Goal: Task Accomplishment & Management: Manage account settings

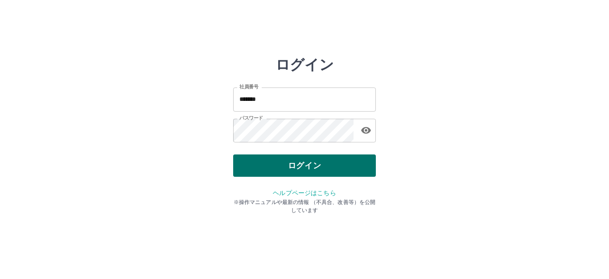
click at [295, 173] on button "ログイン" at bounding box center [304, 165] width 143 height 22
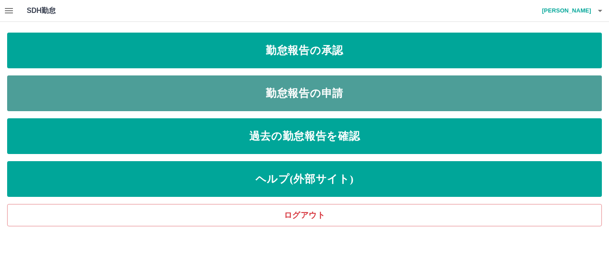
click at [289, 90] on link "勤怠報告の申請" at bounding box center [304, 93] width 594 height 36
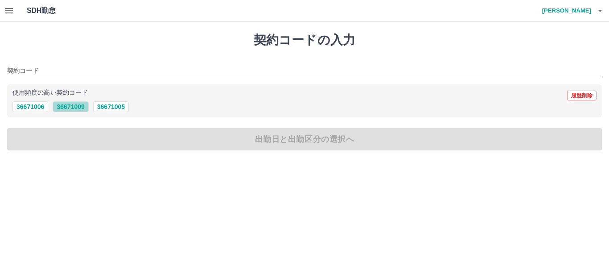
click at [78, 105] on button "36671009" at bounding box center [71, 106] width 36 height 11
type input "********"
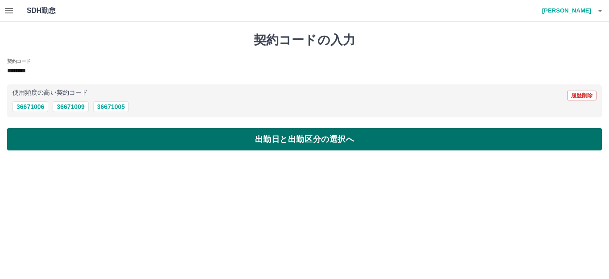
click at [258, 139] on button "出勤日と出勤区分の選択へ" at bounding box center [304, 139] width 594 height 22
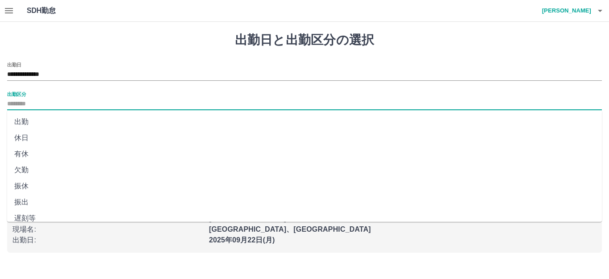
click at [27, 104] on input "出勤区分" at bounding box center [304, 103] width 594 height 11
click at [25, 119] on li "出勤" at bounding box center [304, 122] width 594 height 16
type input "**"
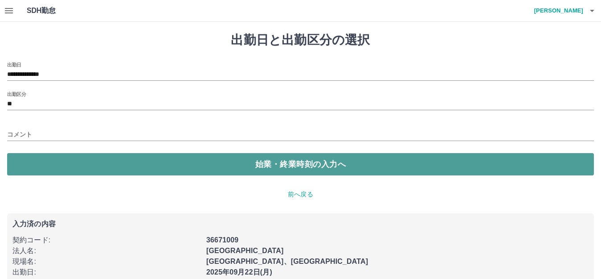
click at [310, 163] on button "始業・終業時刻の入力へ" at bounding box center [300, 164] width 587 height 22
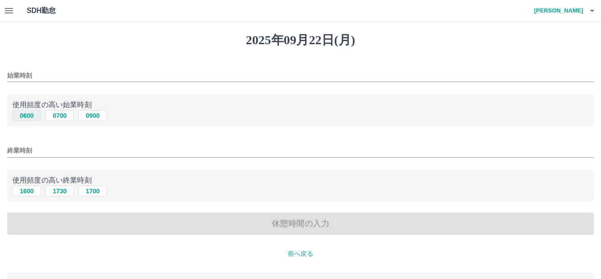
click at [25, 115] on button "0600" at bounding box center [26, 115] width 29 height 11
type input "****"
click at [28, 193] on button "1600" at bounding box center [26, 190] width 29 height 11
type input "****"
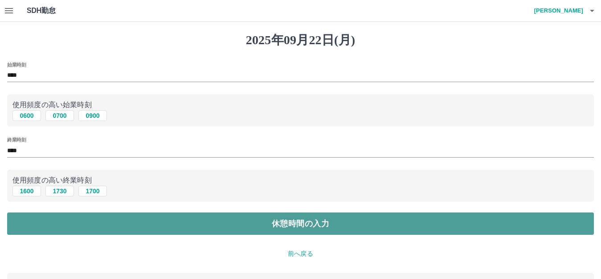
click at [280, 225] on button "休憩時間の入力" at bounding box center [300, 223] width 587 height 22
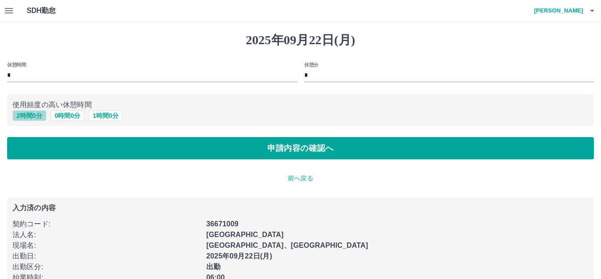
click at [39, 116] on button "2 時間 0 分" at bounding box center [29, 115] width 34 height 11
type input "*"
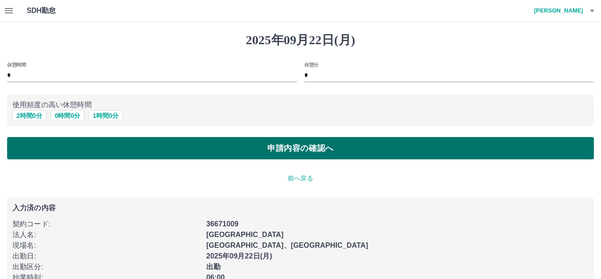
click at [275, 143] on button "申請内容の確認へ" at bounding box center [300, 148] width 587 height 22
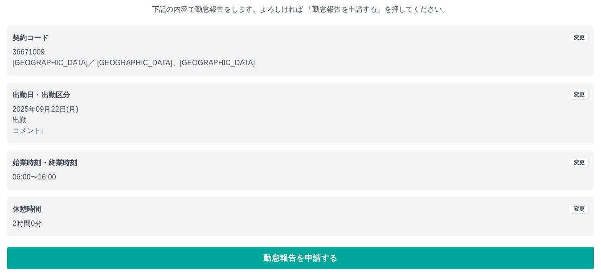
scroll to position [55, 0]
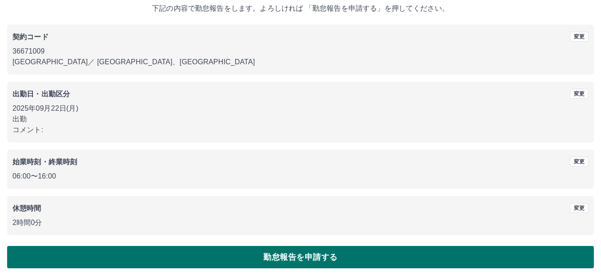
click at [293, 258] on button "勤怠報告を申請する" at bounding box center [300, 257] width 587 height 22
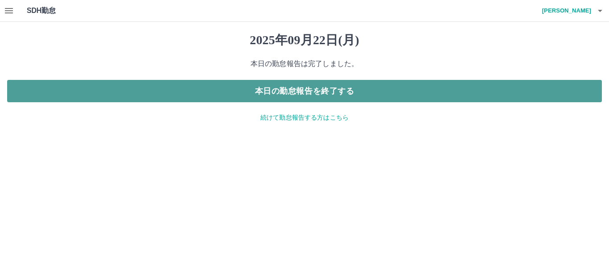
click at [318, 94] on button "本日の勤怠報告を終了する" at bounding box center [304, 91] width 594 height 22
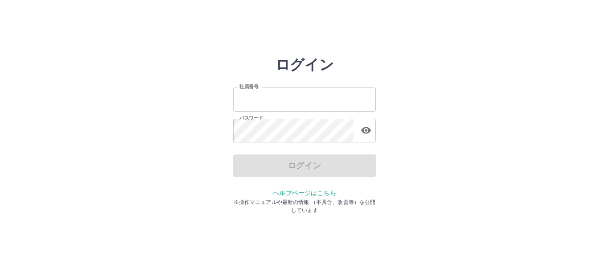
type input "*******"
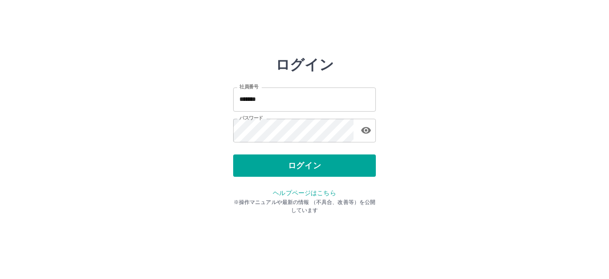
click at [301, 161] on div "ログイン" at bounding box center [304, 165] width 143 height 22
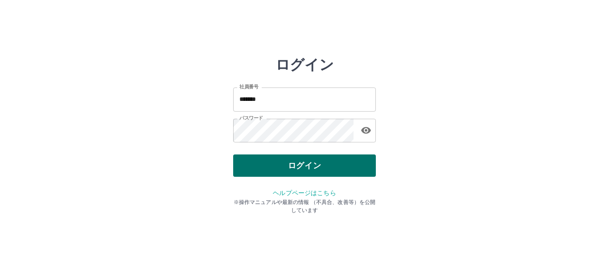
click at [304, 164] on button "ログイン" at bounding box center [304, 165] width 143 height 22
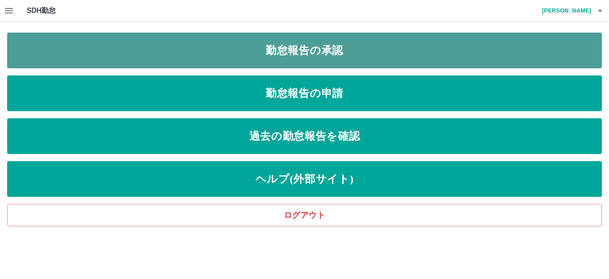
click at [288, 54] on link "勤怠報告の承認" at bounding box center [304, 51] width 594 height 36
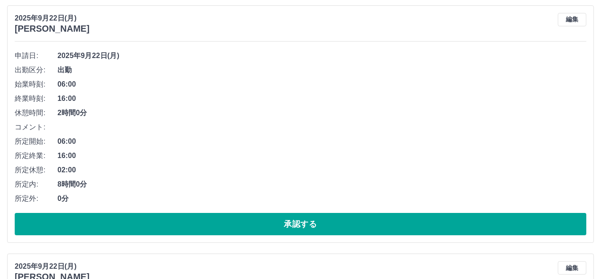
scroll to position [178, 0]
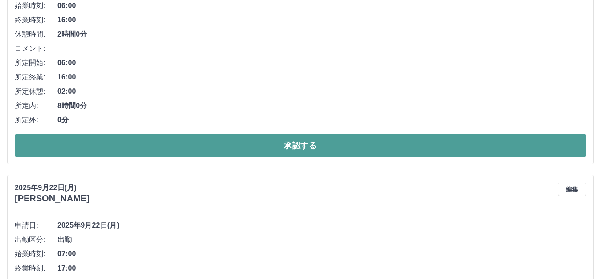
click at [289, 140] on button "承認する" at bounding box center [301, 145] width 572 height 22
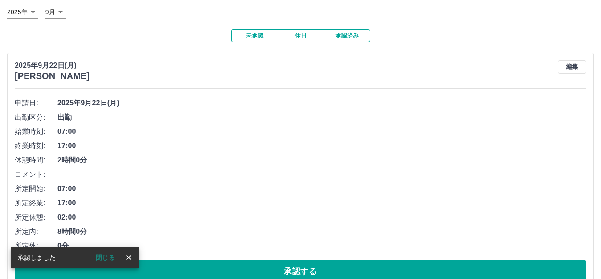
scroll to position [89, 0]
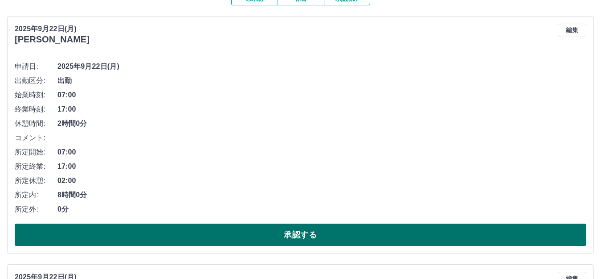
click at [310, 235] on button "承認する" at bounding box center [301, 234] width 572 height 22
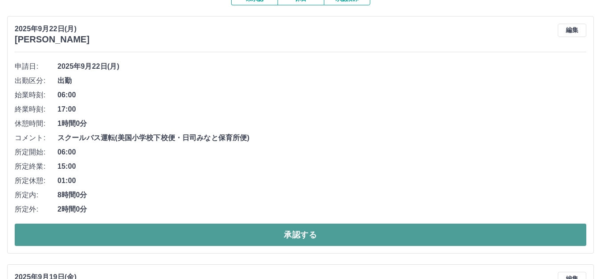
click at [300, 235] on button "承認する" at bounding box center [301, 234] width 572 height 22
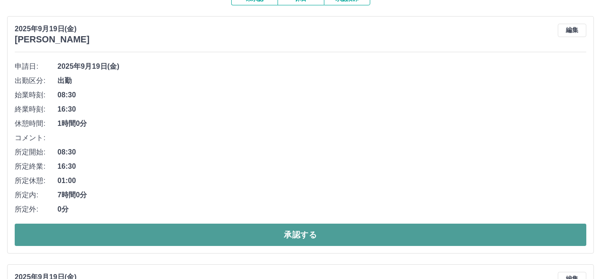
click at [290, 235] on button "承認する" at bounding box center [301, 234] width 572 height 22
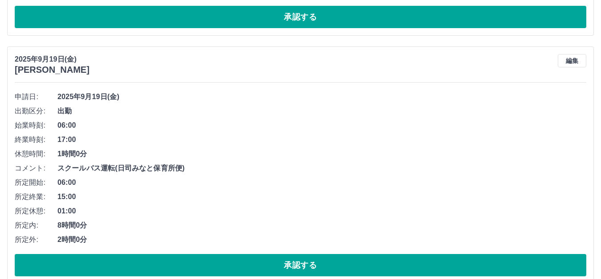
scroll to position [223, 0]
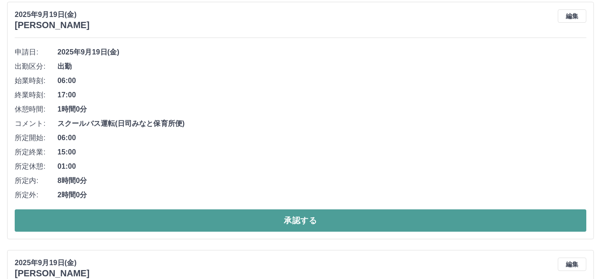
click at [324, 219] on button "承認する" at bounding box center [301, 220] width 572 height 22
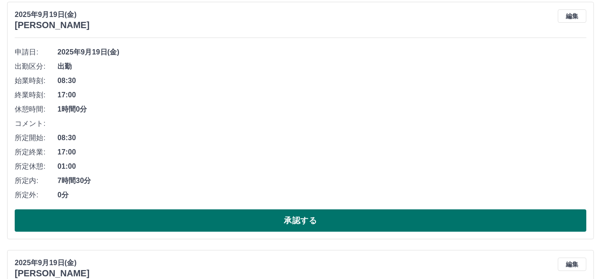
click at [311, 217] on button "承認する" at bounding box center [301, 220] width 572 height 22
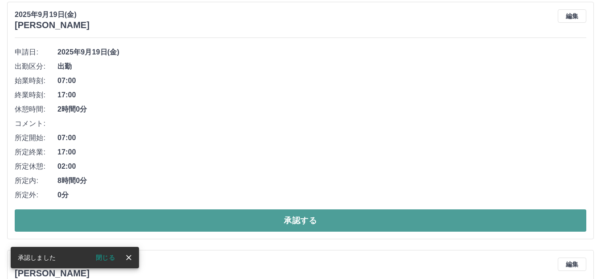
click at [301, 221] on button "承認する" at bounding box center [301, 220] width 572 height 22
click at [289, 222] on button "承認する" at bounding box center [301, 220] width 572 height 22
click at [279, 229] on button "承認する" at bounding box center [301, 220] width 572 height 22
click at [303, 218] on button "承認する" at bounding box center [301, 220] width 572 height 22
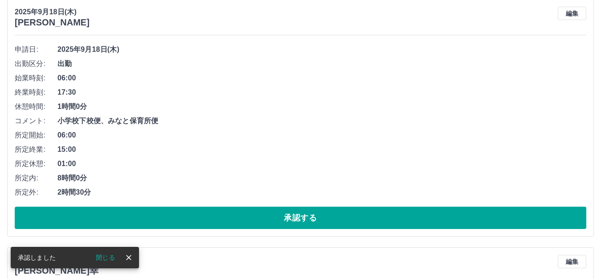
scroll to position [267, 0]
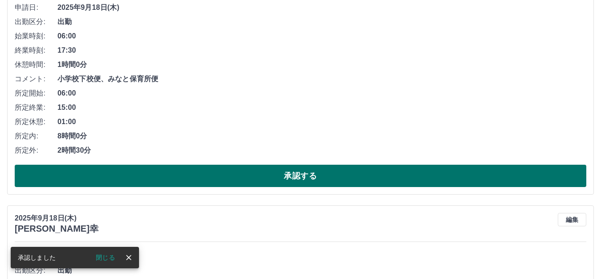
click at [302, 176] on button "承認する" at bounding box center [301, 175] width 572 height 22
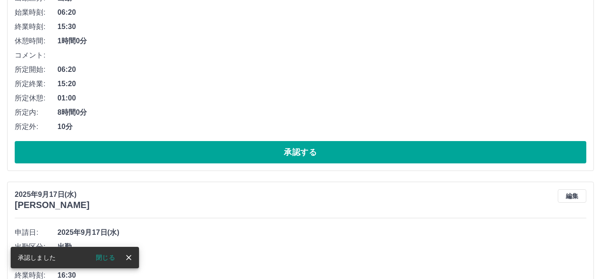
scroll to position [332, 0]
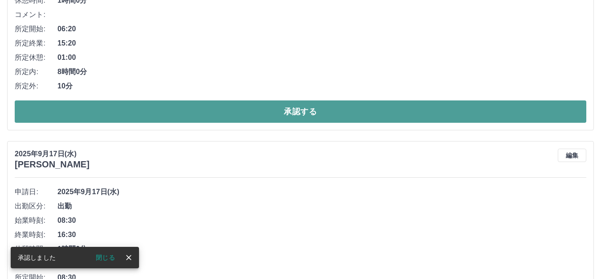
click at [303, 112] on button "承認する" at bounding box center [301, 111] width 572 height 22
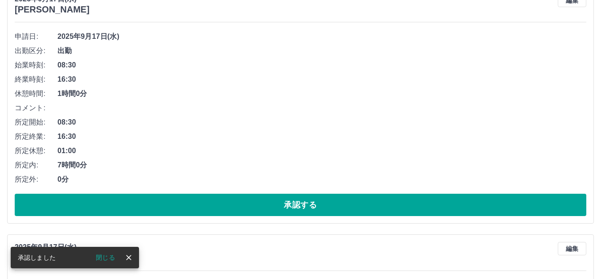
scroll to position [262, 0]
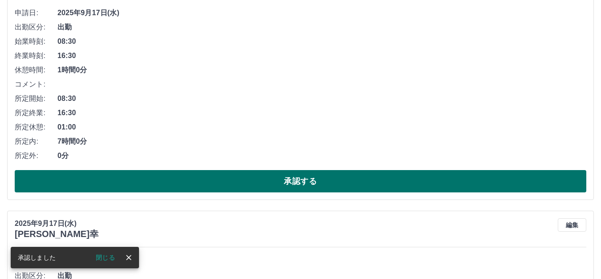
click at [299, 176] on button "承認する" at bounding box center [301, 181] width 572 height 22
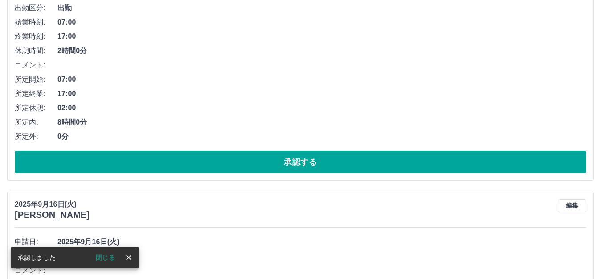
scroll to position [281, 0]
click at [299, 162] on button "承認する" at bounding box center [301, 162] width 572 height 22
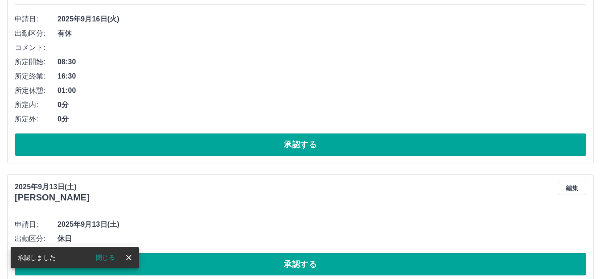
scroll to position [256, 0]
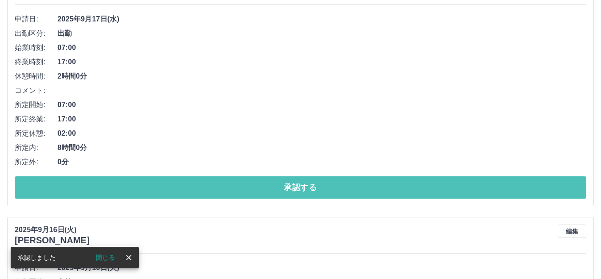
click at [301, 189] on button "承認する" at bounding box center [301, 187] width 572 height 22
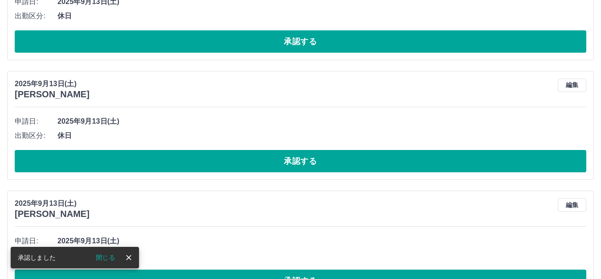
scroll to position [231, 0]
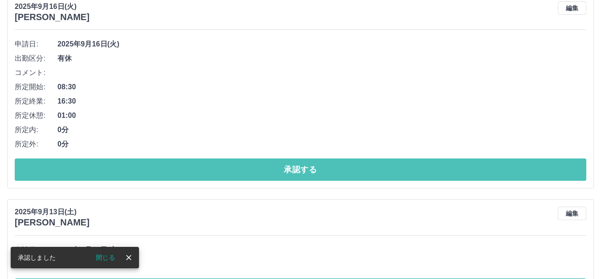
click at [298, 171] on button "承認する" at bounding box center [301, 169] width 572 height 22
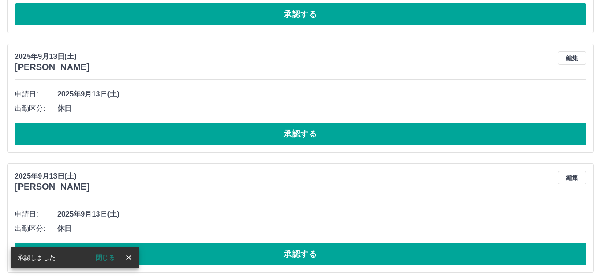
scroll to position [204, 0]
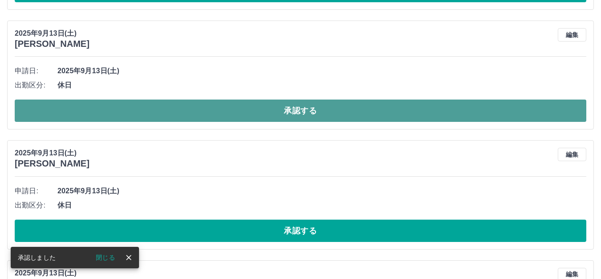
click at [305, 107] on button "承認する" at bounding box center [301, 110] width 572 height 22
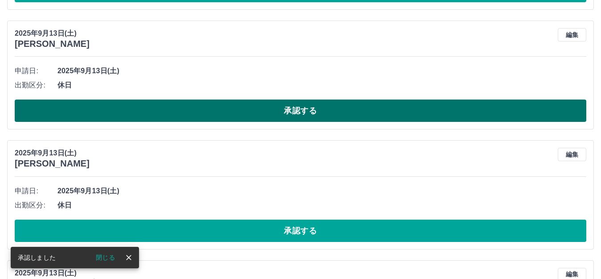
click at [303, 111] on button "承認する" at bounding box center [301, 110] width 572 height 22
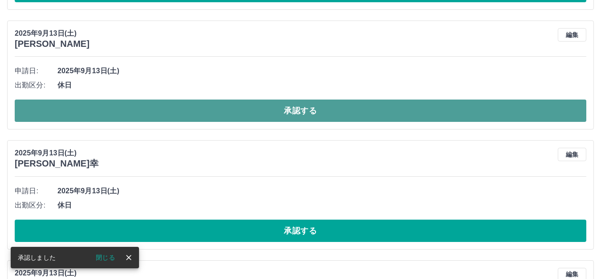
click at [311, 110] on button "承認する" at bounding box center [301, 110] width 572 height 22
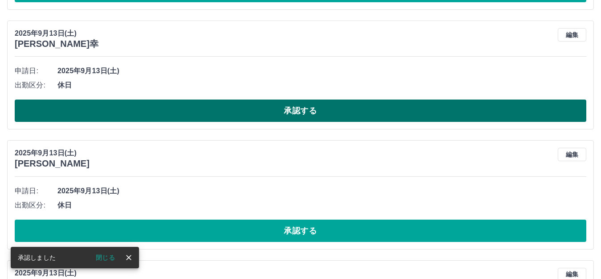
click at [289, 112] on button "承認する" at bounding box center [301, 110] width 572 height 22
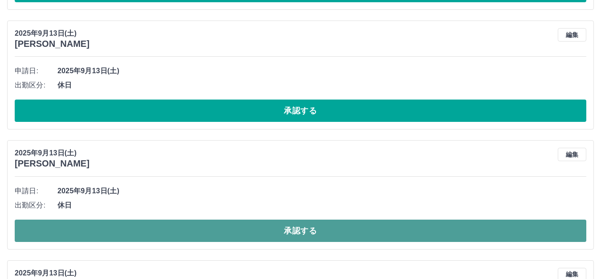
click at [295, 231] on button "承認する" at bounding box center [301, 230] width 572 height 22
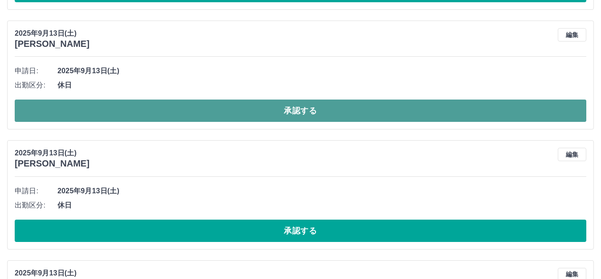
click at [312, 111] on button "承認する" at bounding box center [301, 110] width 572 height 22
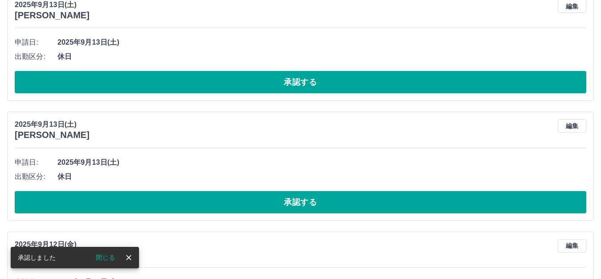
scroll to position [249, 0]
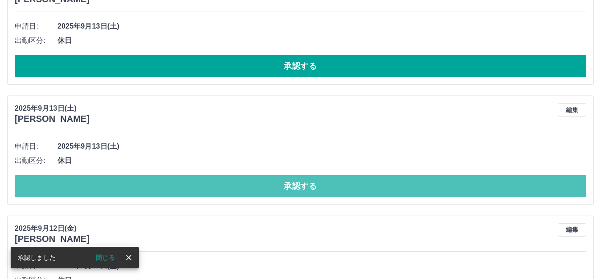
click at [291, 182] on button "承認する" at bounding box center [301, 186] width 572 height 22
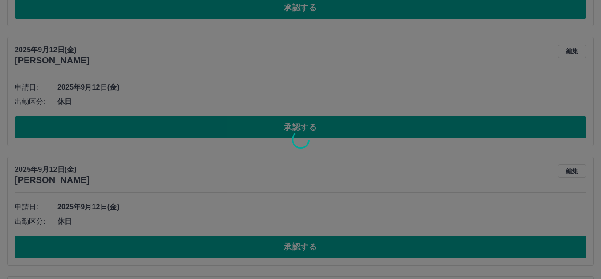
scroll to position [307, 0]
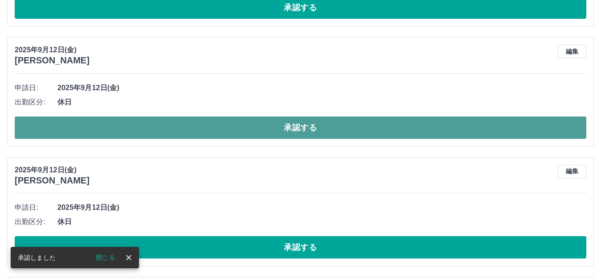
click at [302, 130] on button "承認する" at bounding box center [301, 127] width 572 height 22
click at [293, 130] on button "承認する" at bounding box center [301, 127] width 572 height 22
click at [304, 128] on button "承認する" at bounding box center [301, 127] width 572 height 22
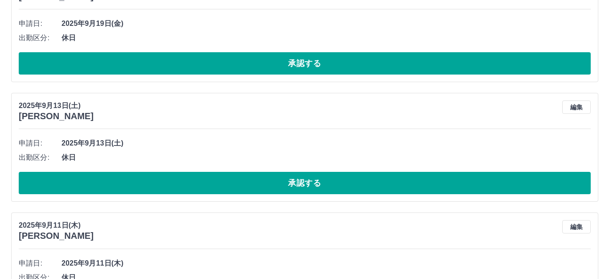
scroll to position [0, 0]
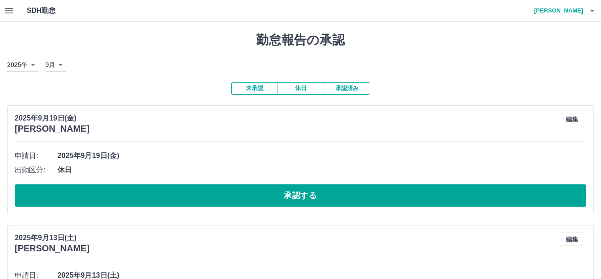
click at [582, 12] on h4 "[PERSON_NAME]" at bounding box center [556, 10] width 53 height 21
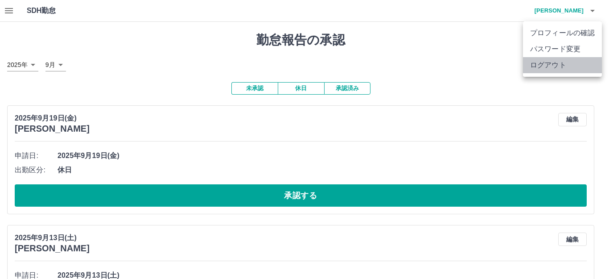
click at [553, 65] on li "ログアウト" at bounding box center [562, 65] width 79 height 16
